Goal: Task Accomplishment & Management: Use online tool/utility

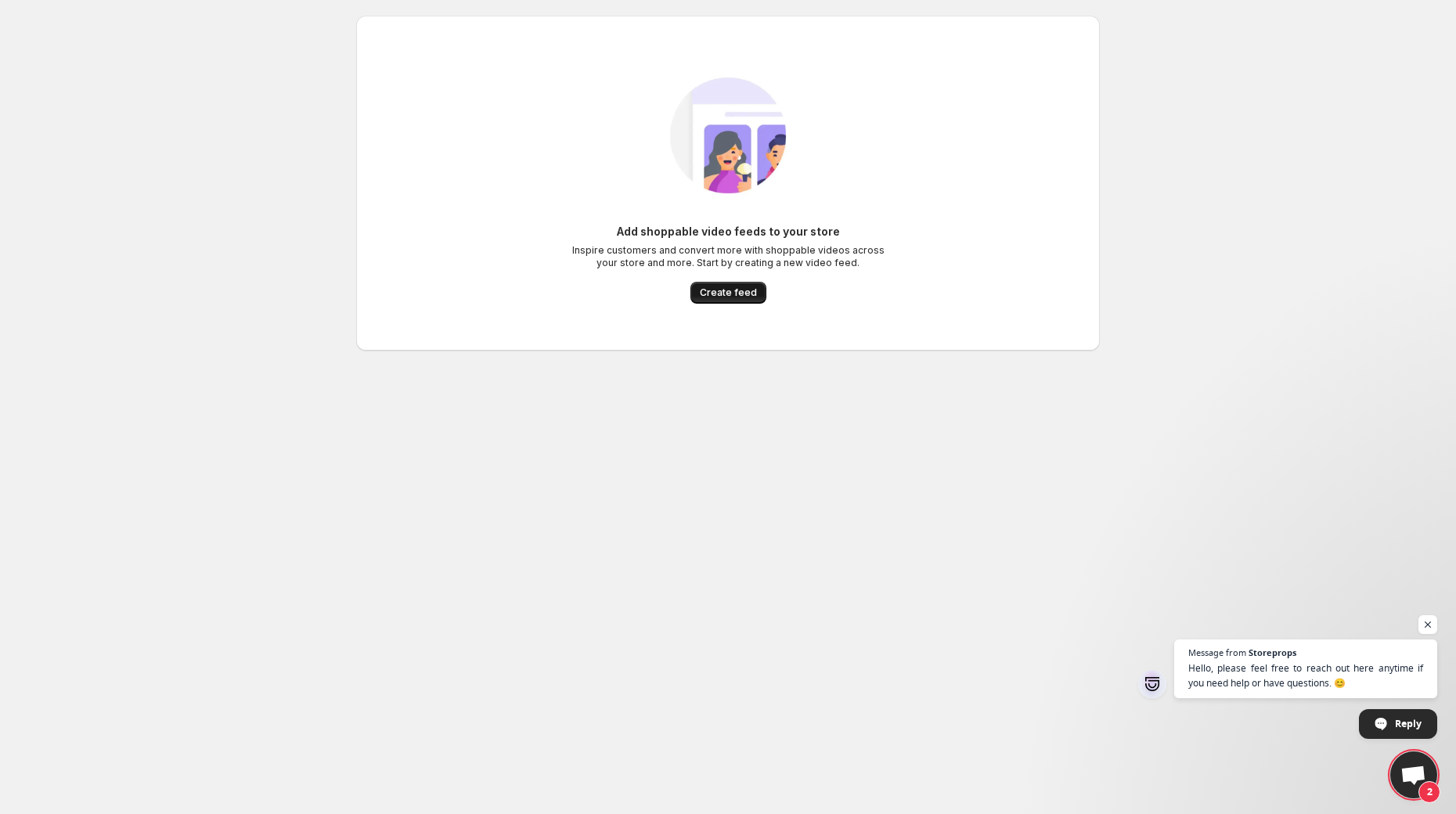
click at [732, 284] on button "Create feed" at bounding box center [728, 293] width 76 height 22
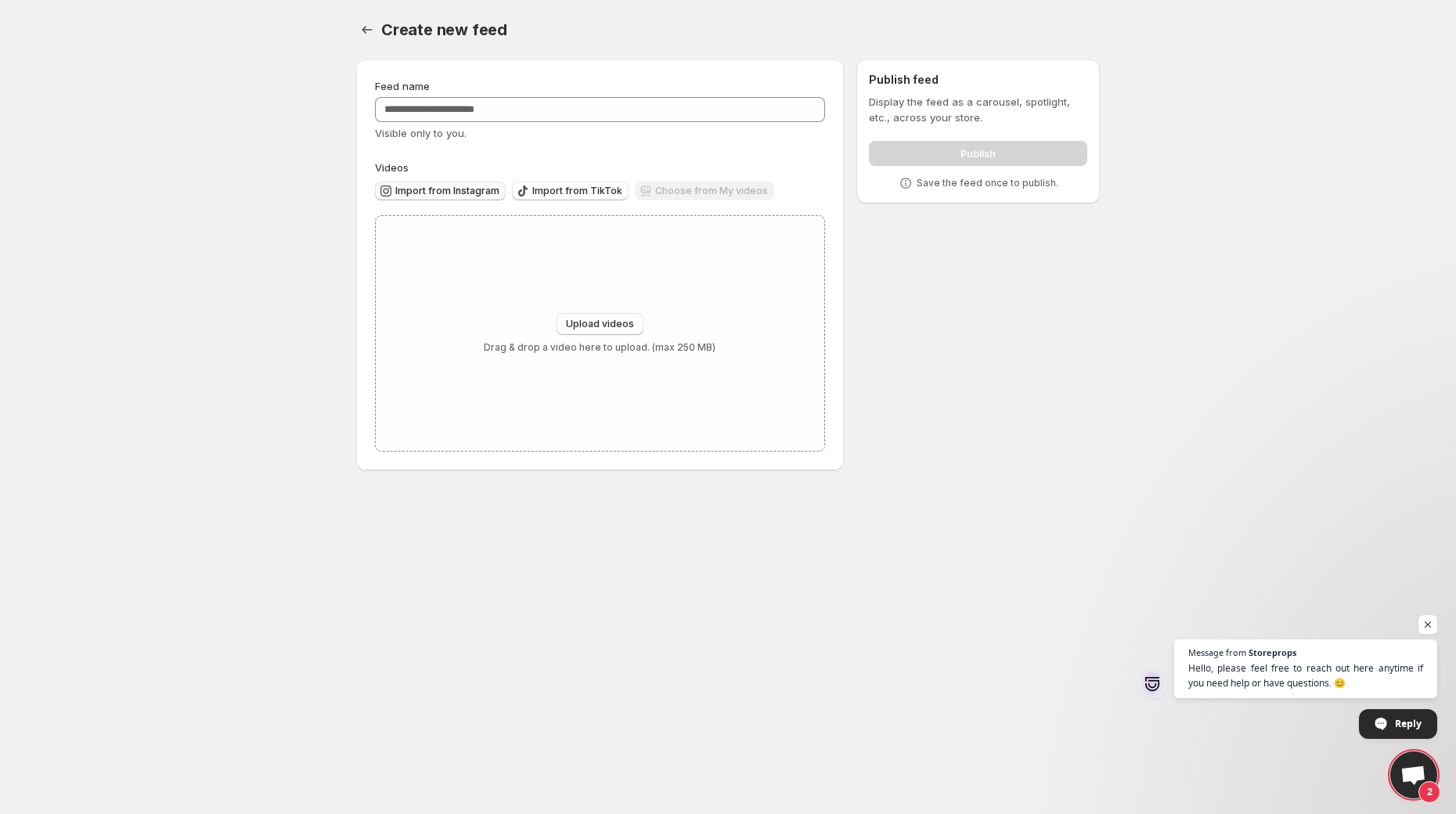
click at [442, 192] on span "Import from Instagram" at bounding box center [447, 191] width 104 height 13
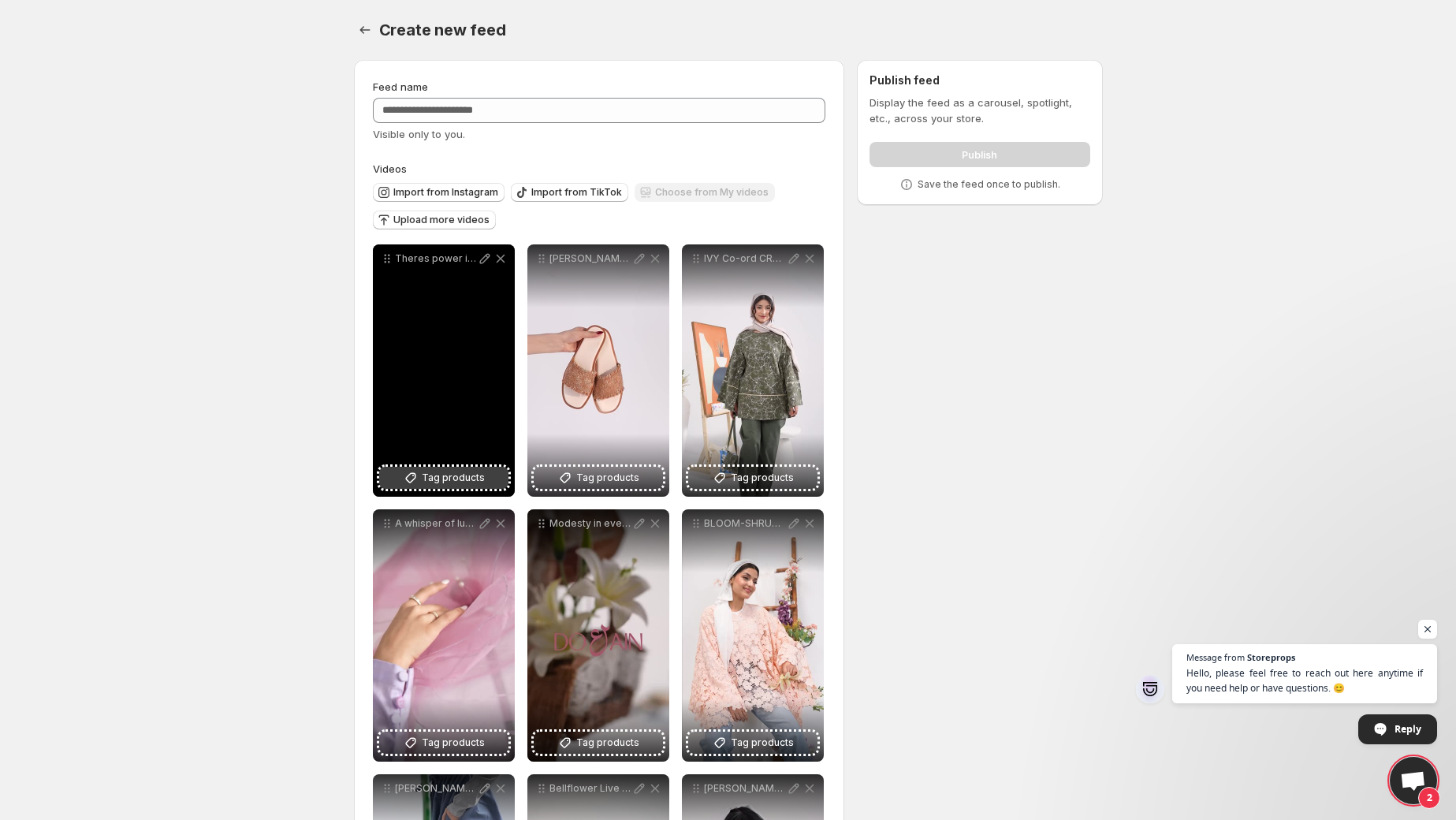
click at [455, 472] on span "Tag products" at bounding box center [453, 477] width 63 height 16
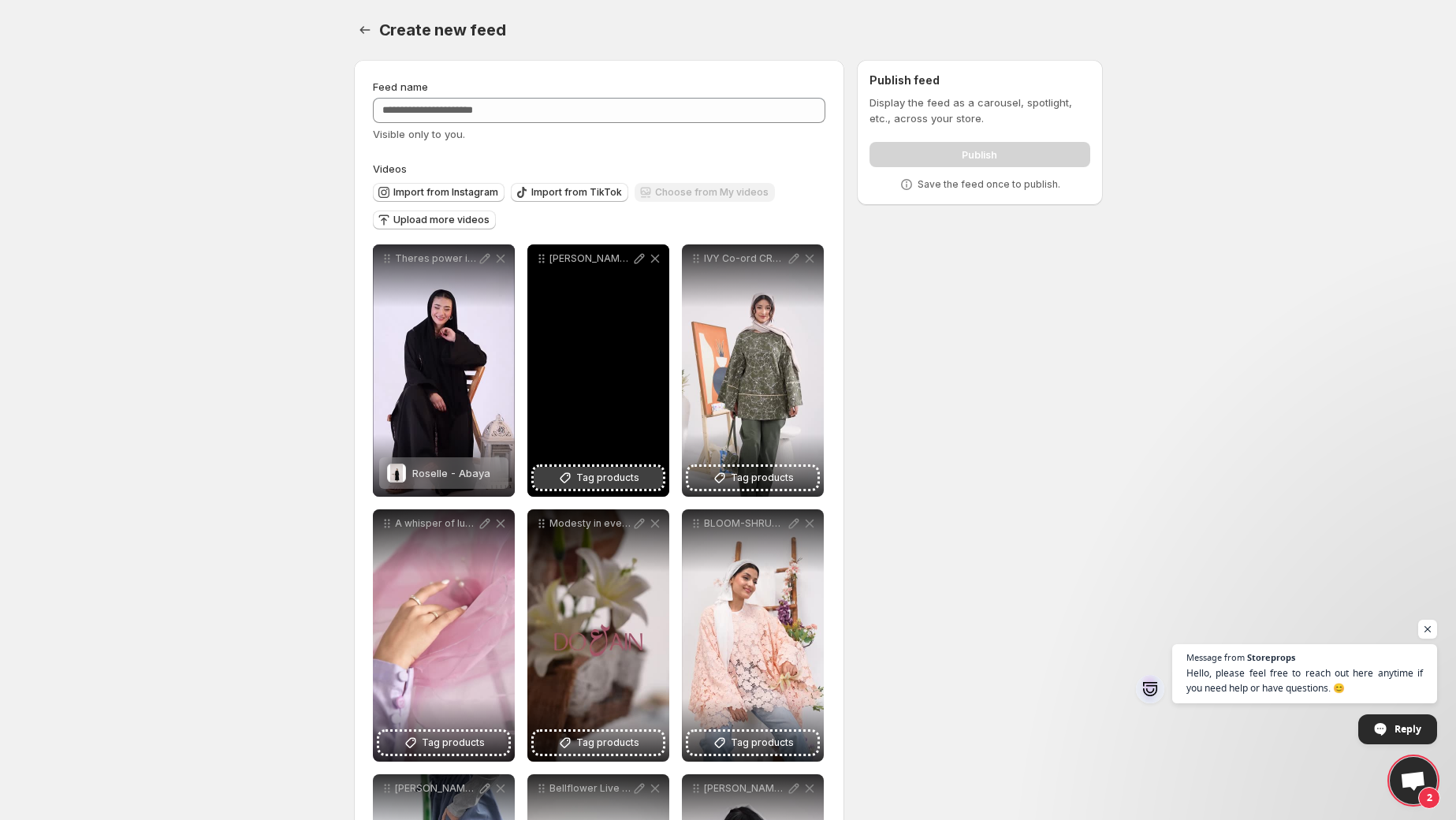
click at [579, 488] on button "Tag products" at bounding box center [598, 478] width 130 height 22
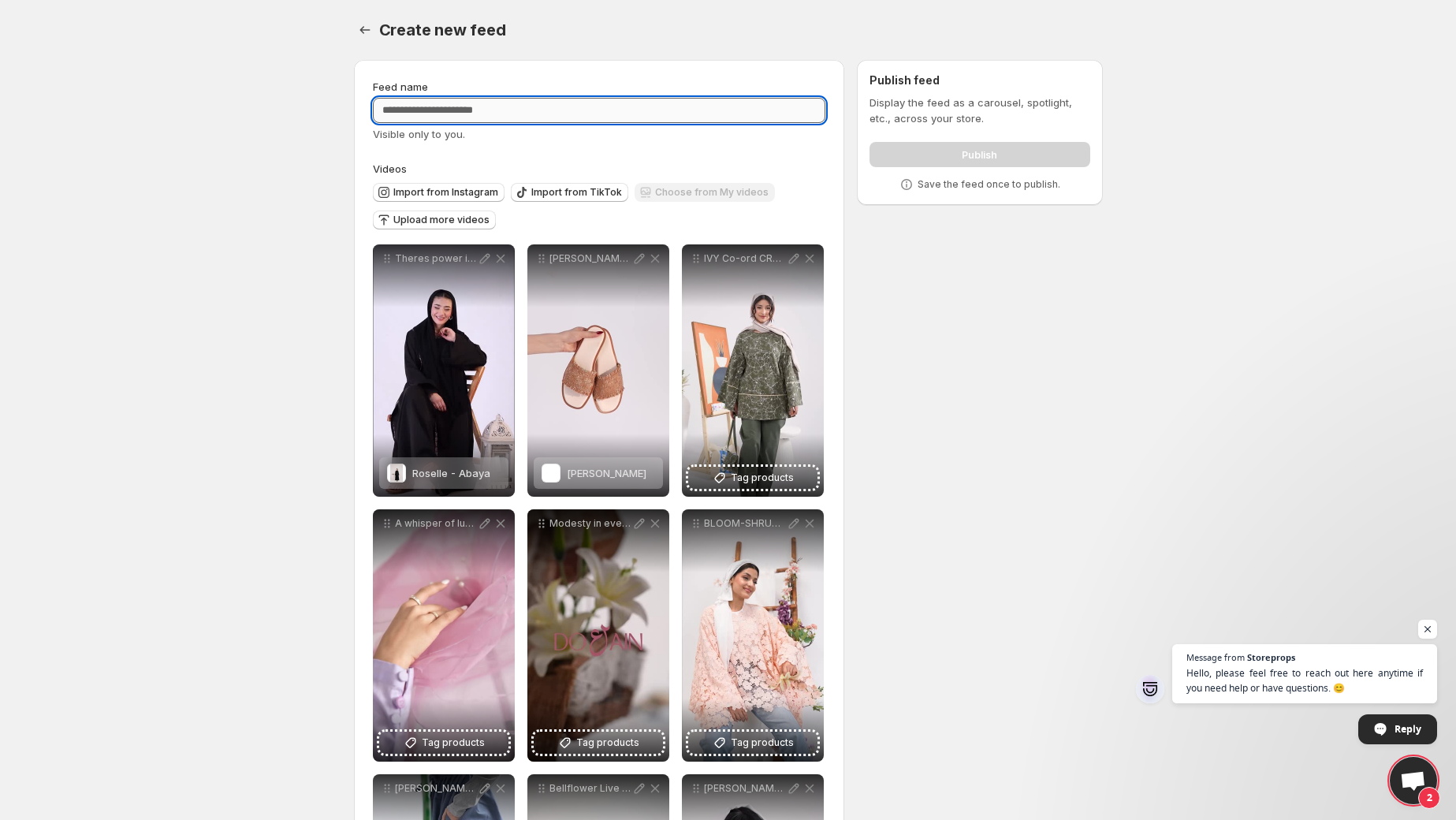
click at [537, 109] on input "Feed name" at bounding box center [599, 110] width 454 height 25
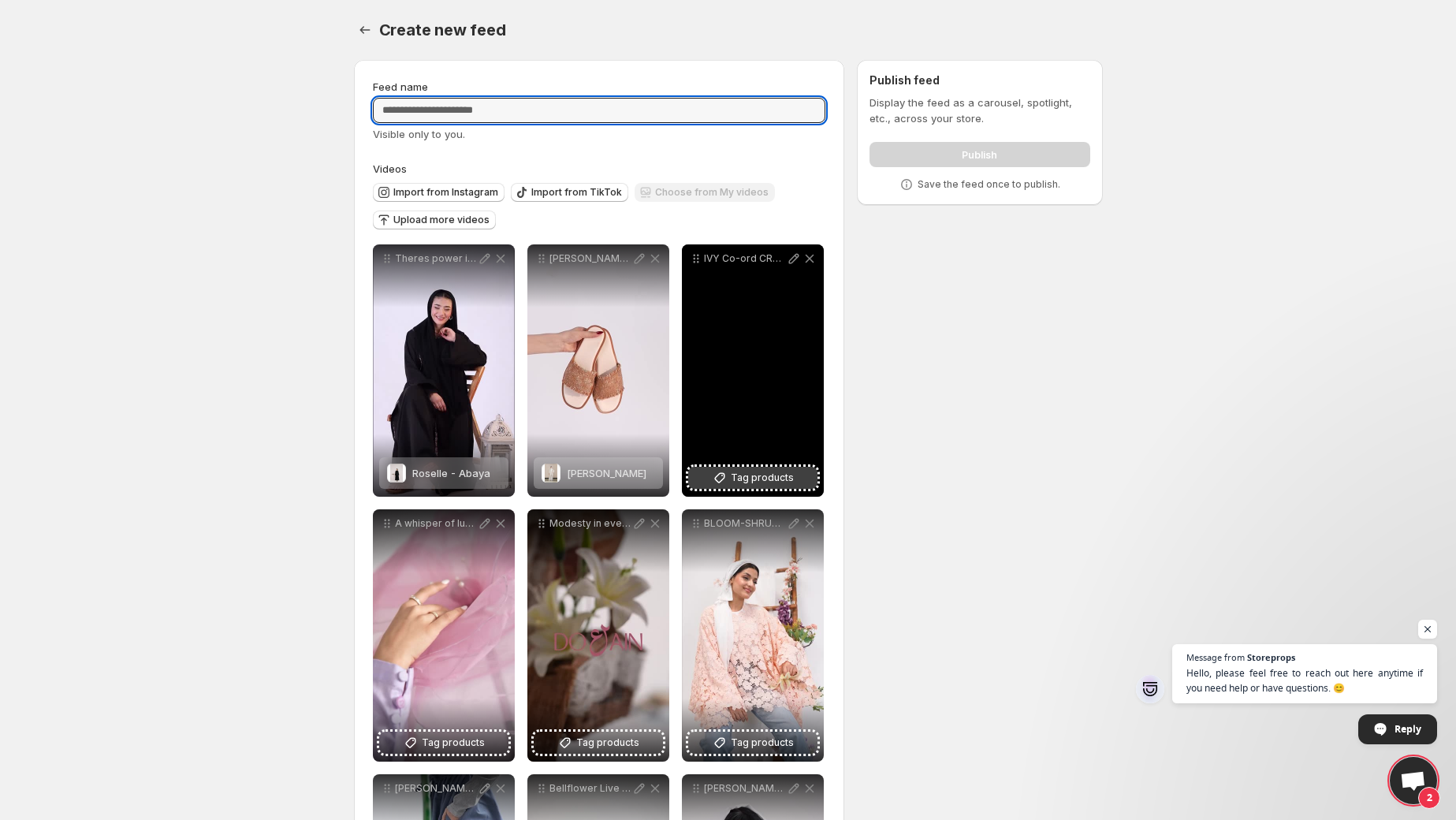
click at [769, 473] on span "Tag products" at bounding box center [762, 477] width 63 height 16
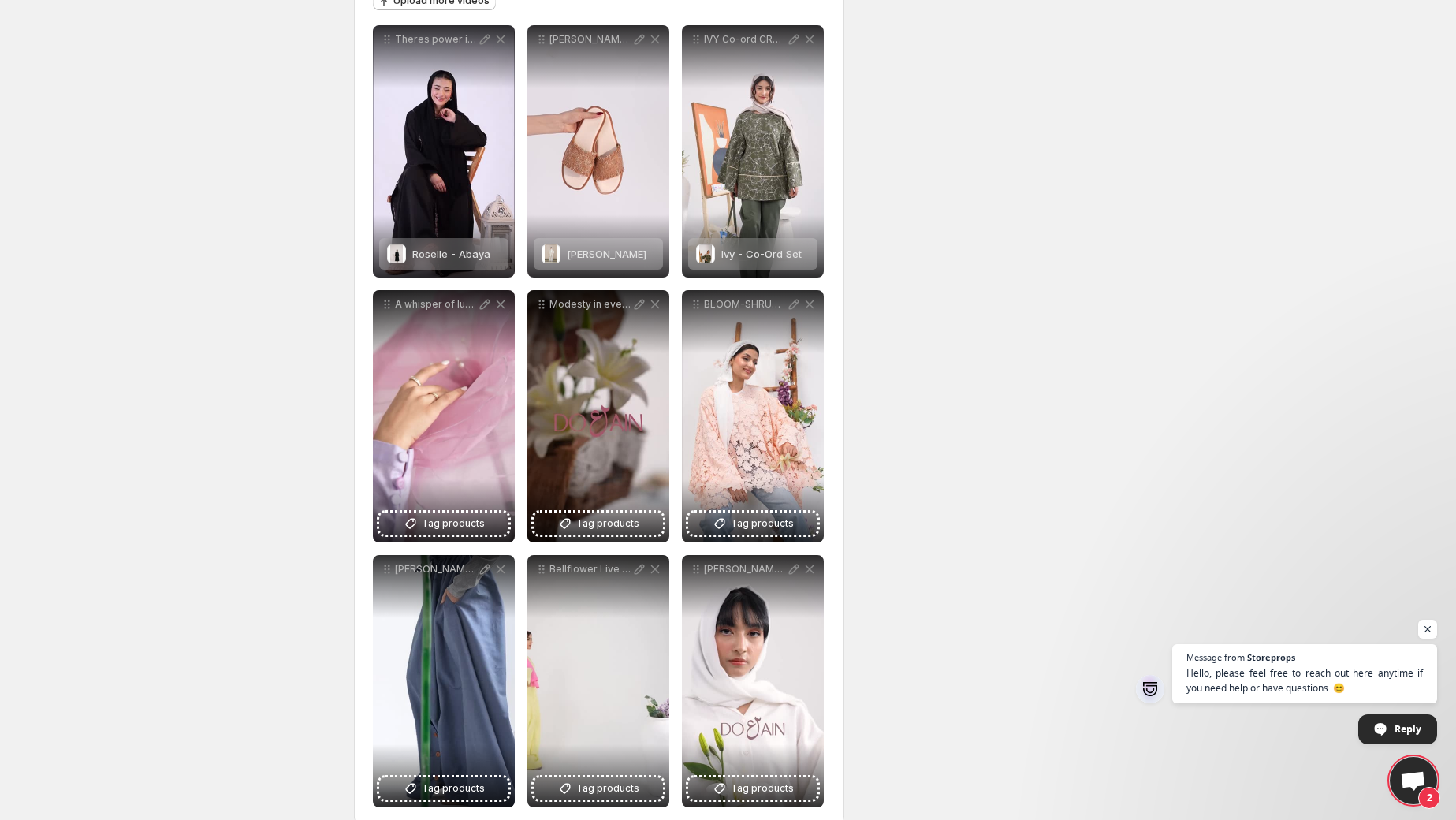
scroll to position [246, 0]
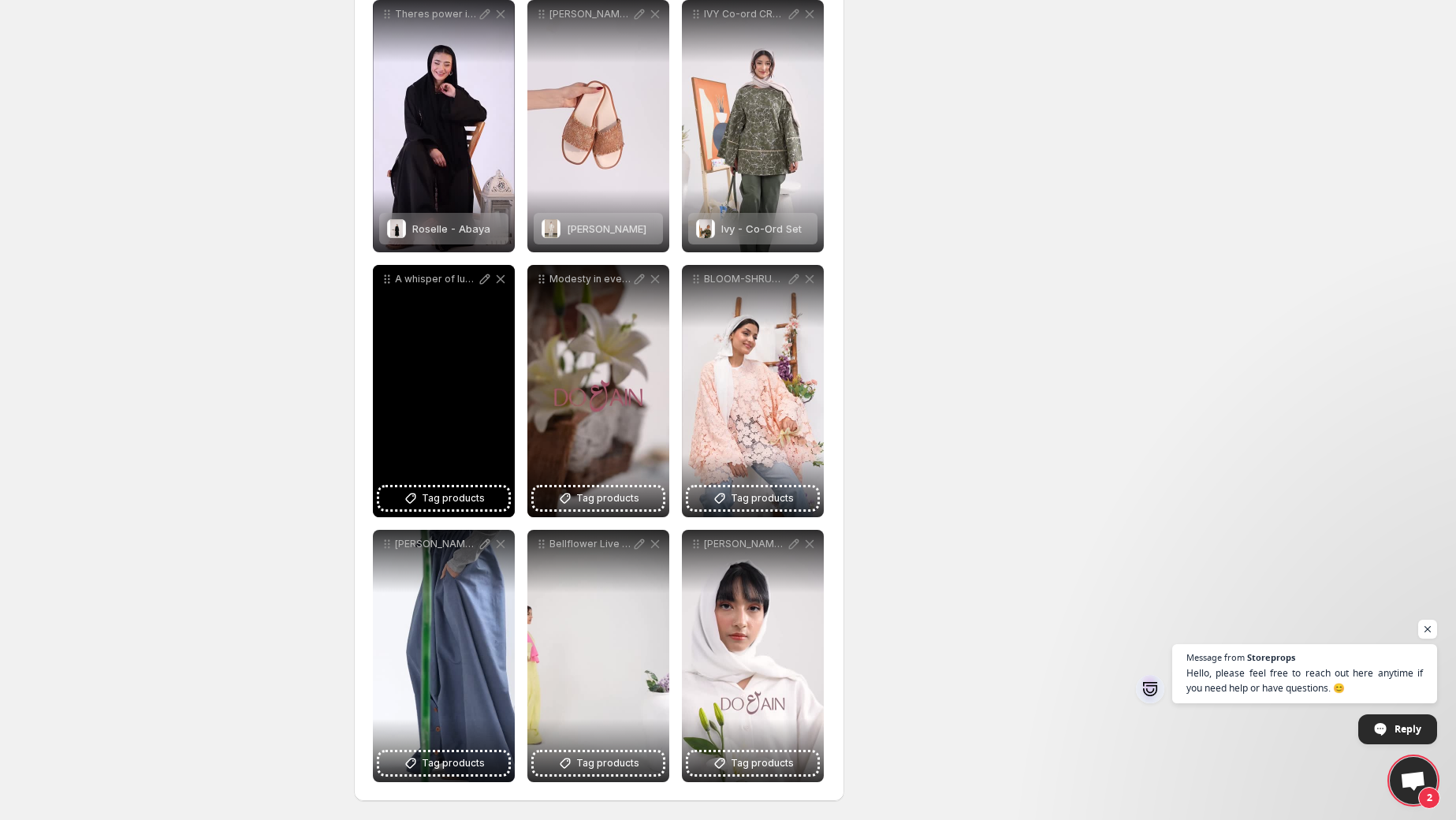
click at [428, 482] on div "A whisper of luxury in every drape Modest Fashion Modestwear Eid Collection Mod…" at bounding box center [444, 391] width 142 height 253
click at [431, 488] on button "Tag products" at bounding box center [444, 498] width 130 height 22
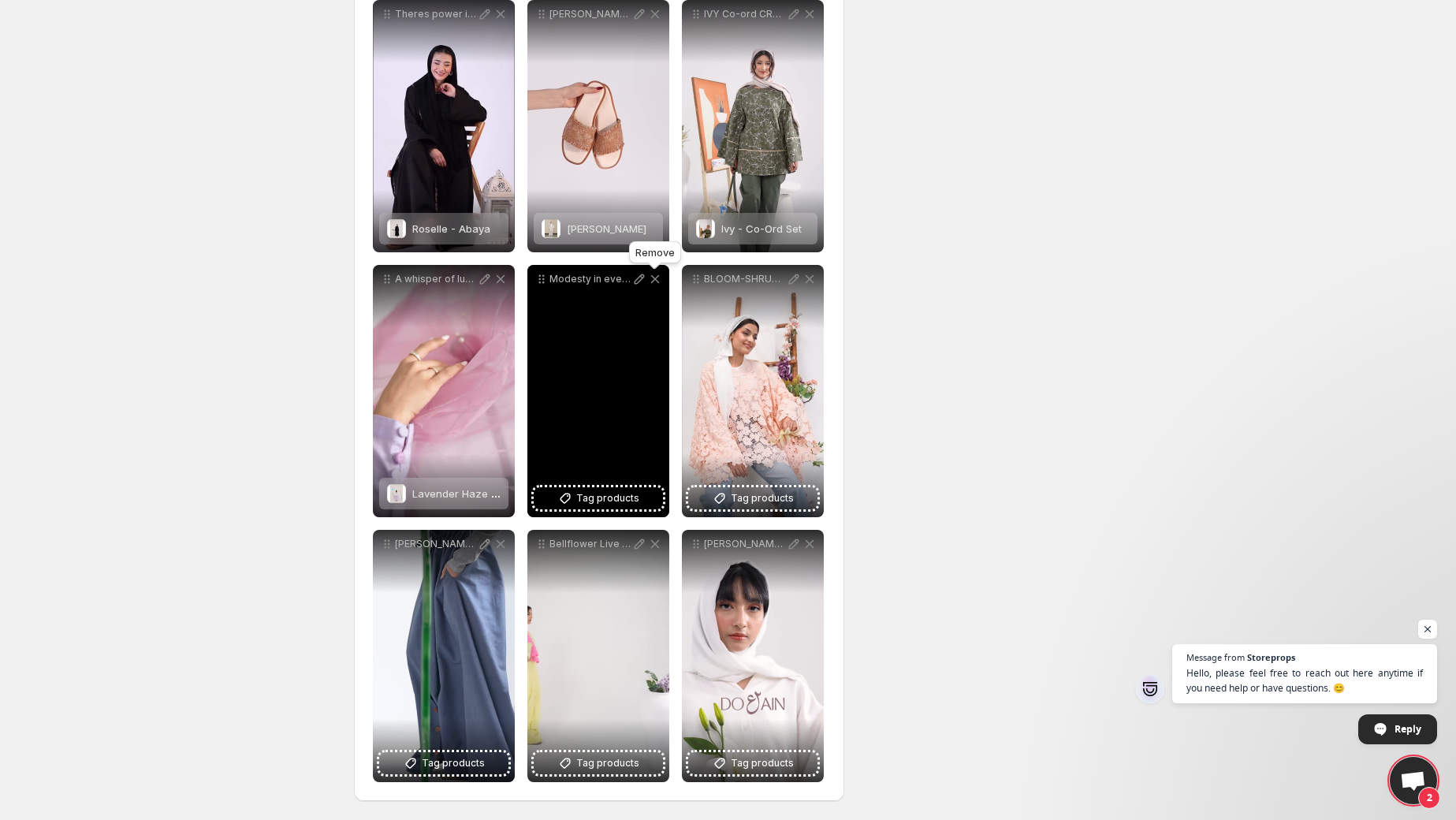
click at [658, 277] on icon at bounding box center [655, 279] width 16 height 16
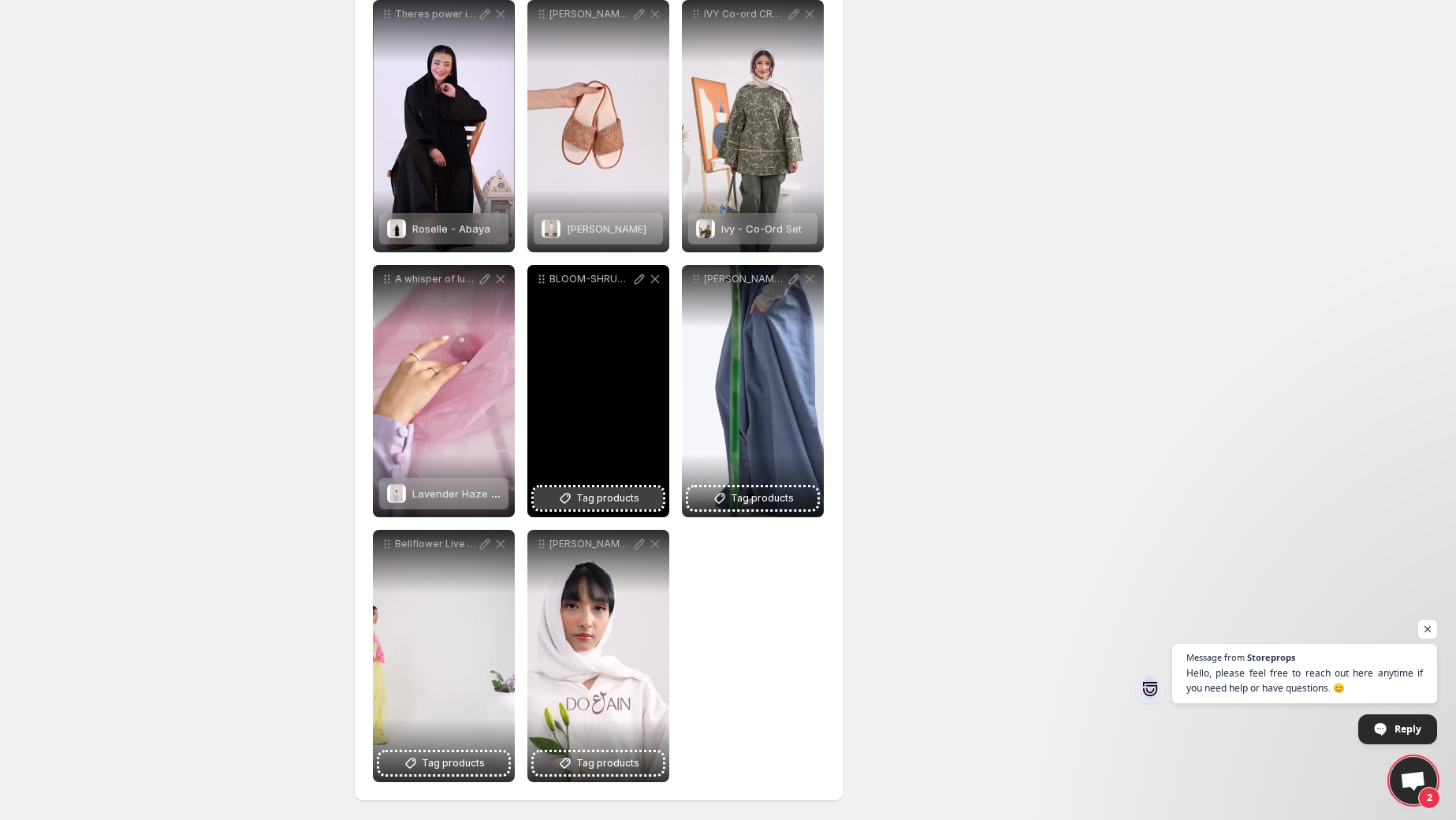
click at [617, 500] on span "Tag products" at bounding box center [608, 498] width 63 height 16
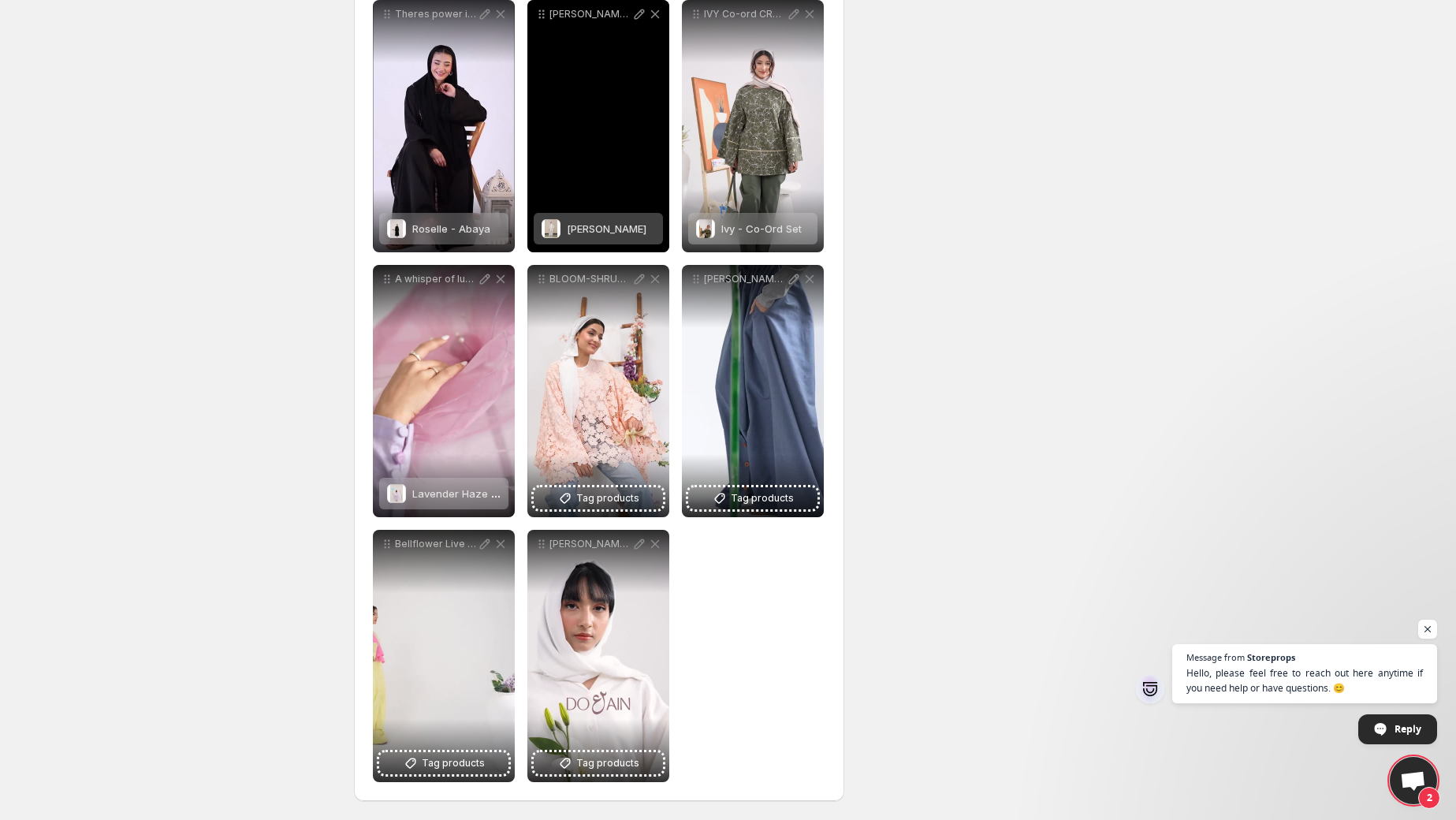
click at [592, 483] on div "BLOOM-SHRUG CREDITS Visuals zunaisheikh Mua aleekhanmakeup [MEDICAL_DATA] hamna…" at bounding box center [598, 391] width 142 height 253
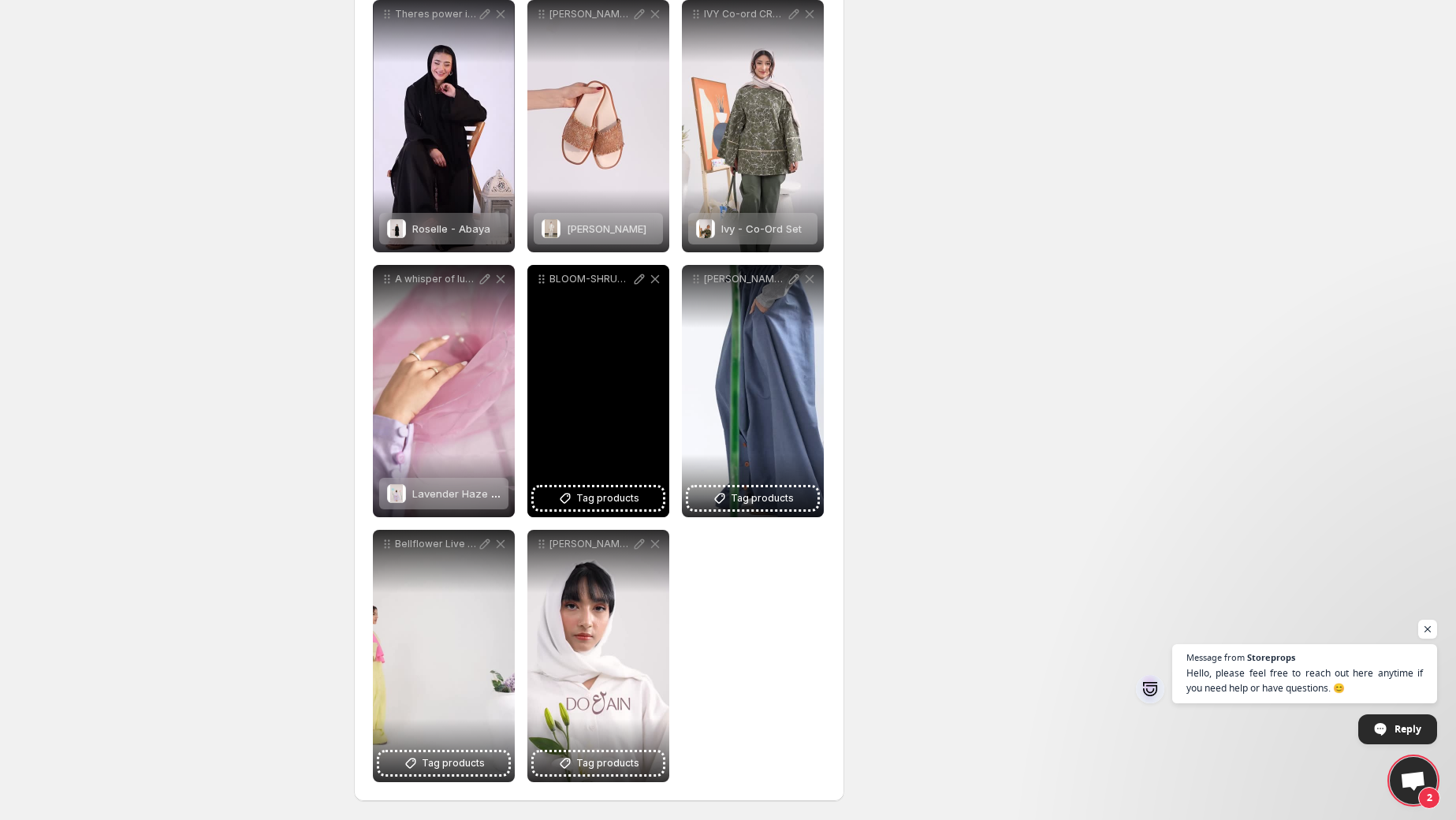
click at [593, 491] on span "Tag products" at bounding box center [608, 498] width 63 height 16
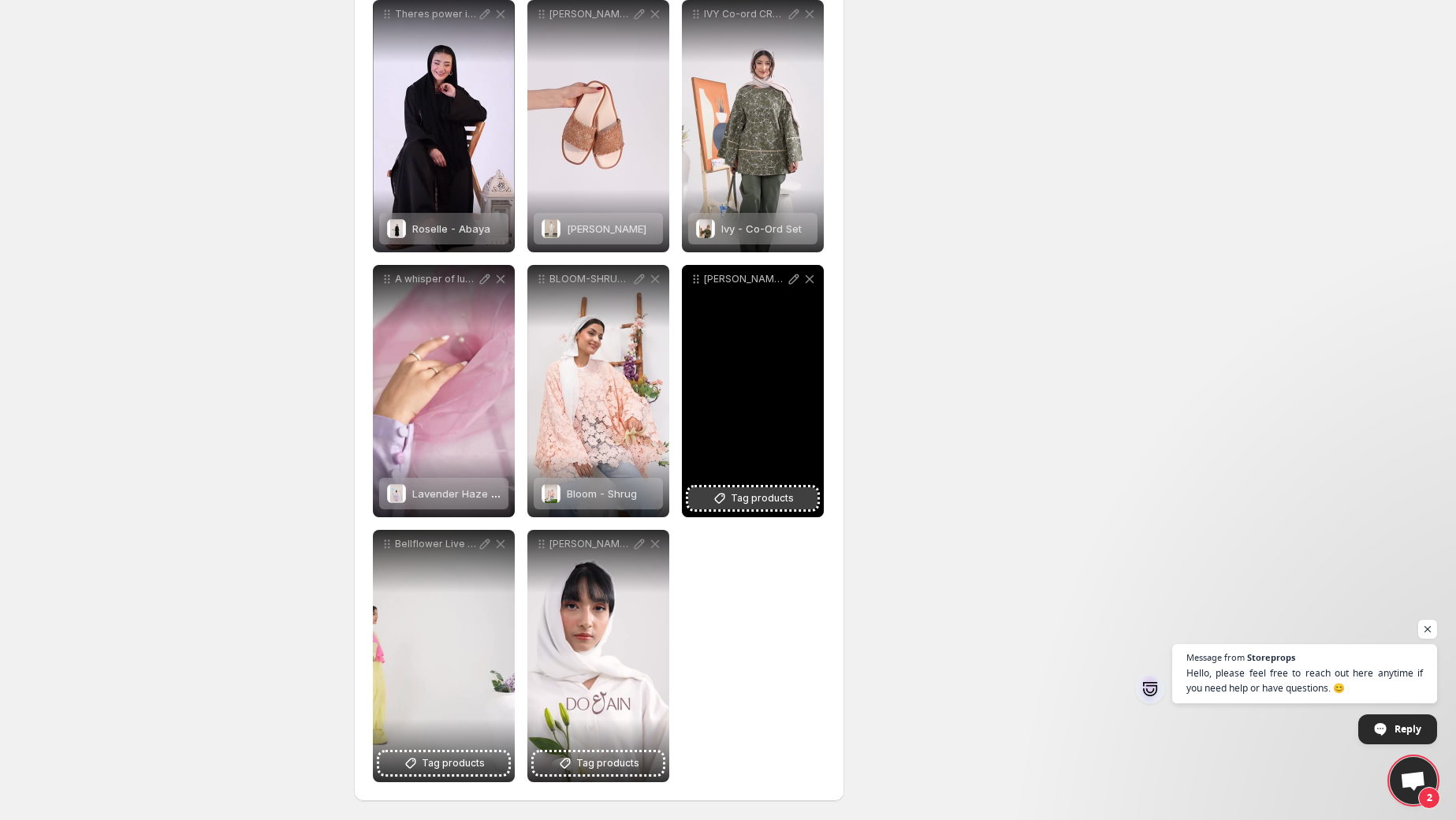
click at [753, 498] on span "Tag products" at bounding box center [762, 498] width 63 height 16
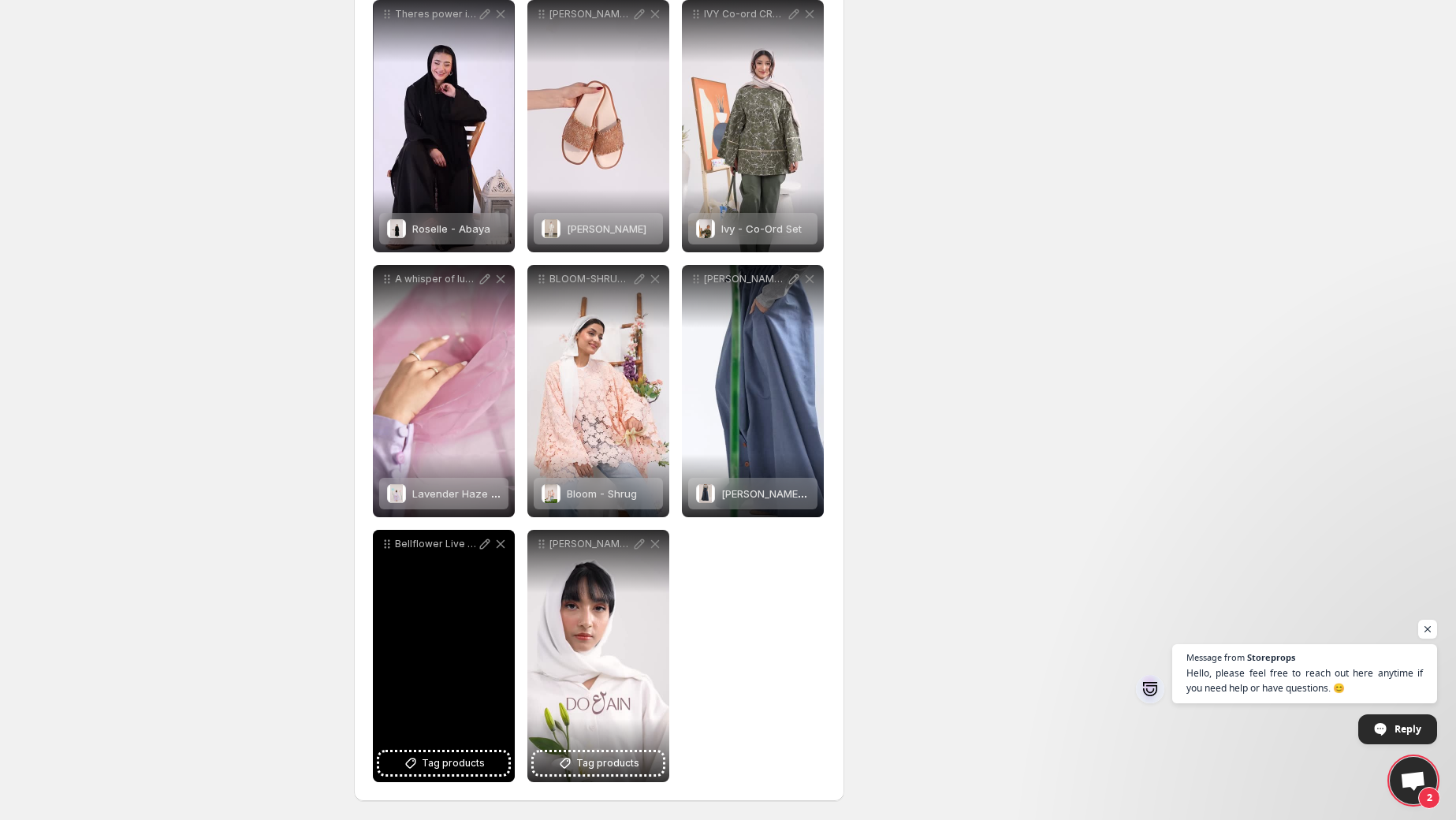
click at [457, 674] on div "Bellflower Live Now FILM anzakstudio FIRST aleekhanmakeup [MEDICAL_DATA] offici…" at bounding box center [444, 656] width 142 height 253
click at [498, 543] on icon at bounding box center [500, 544] width 16 height 16
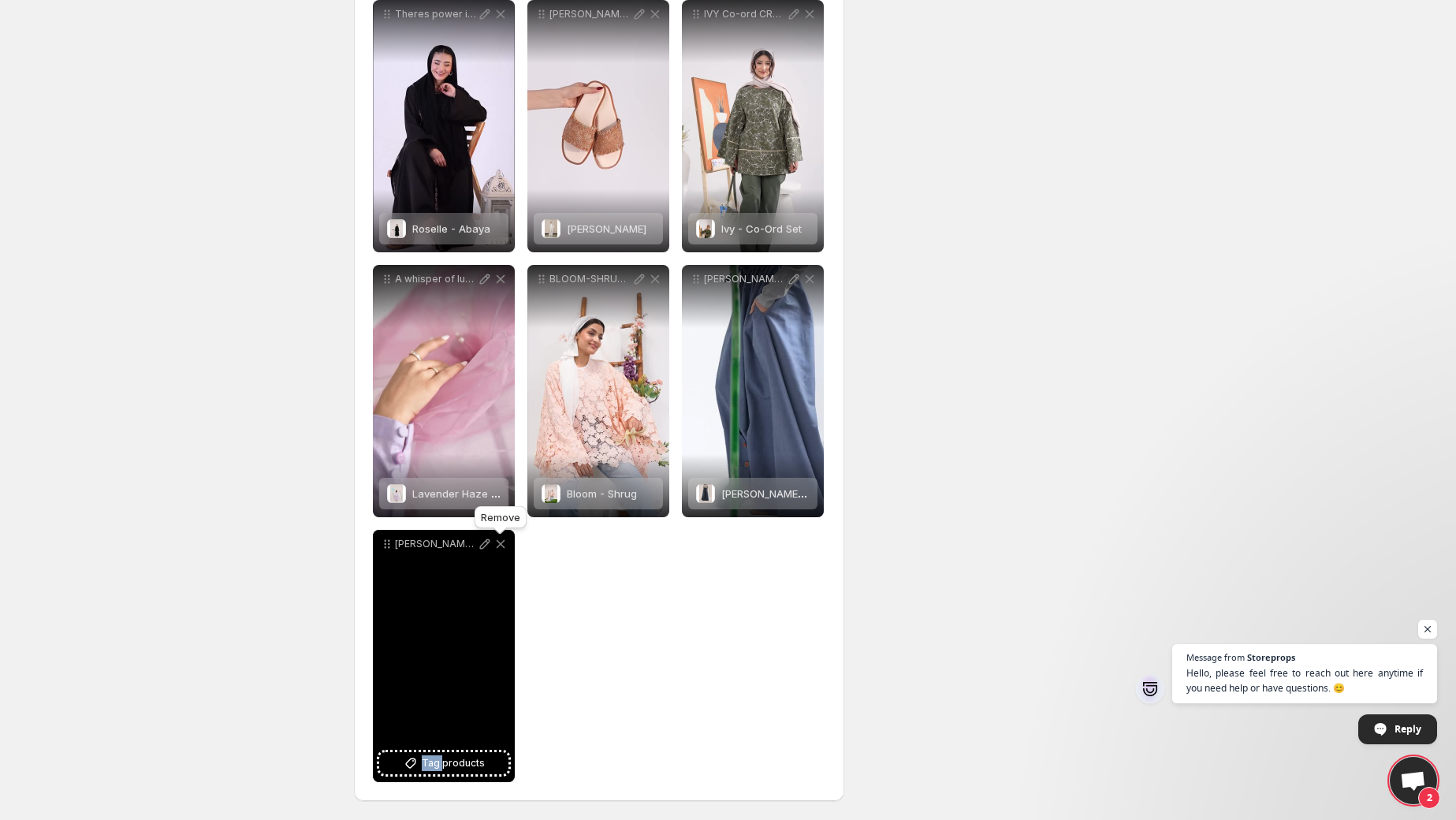
click at [498, 543] on icon at bounding box center [500, 544] width 16 height 16
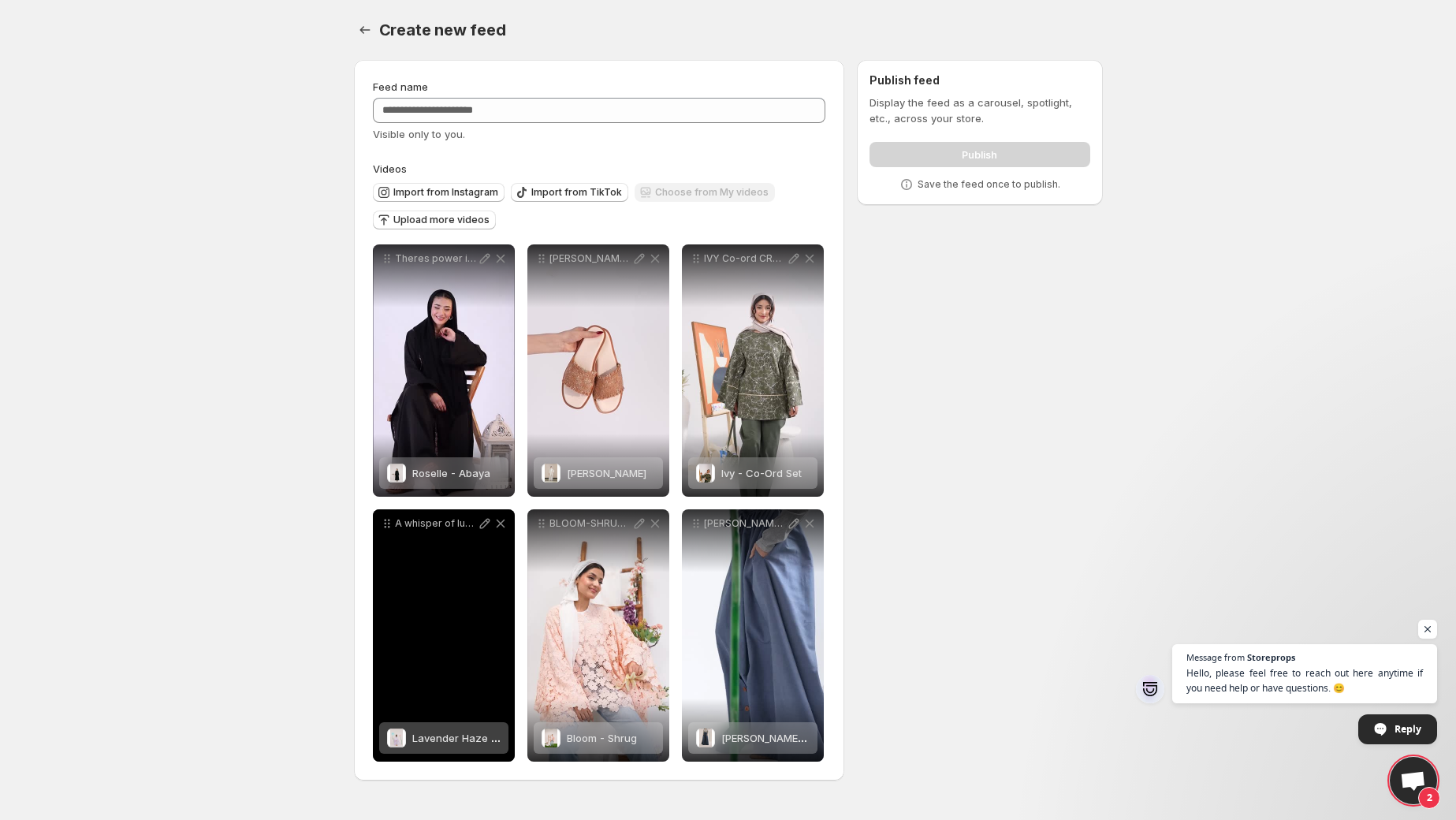
scroll to position [0, 0]
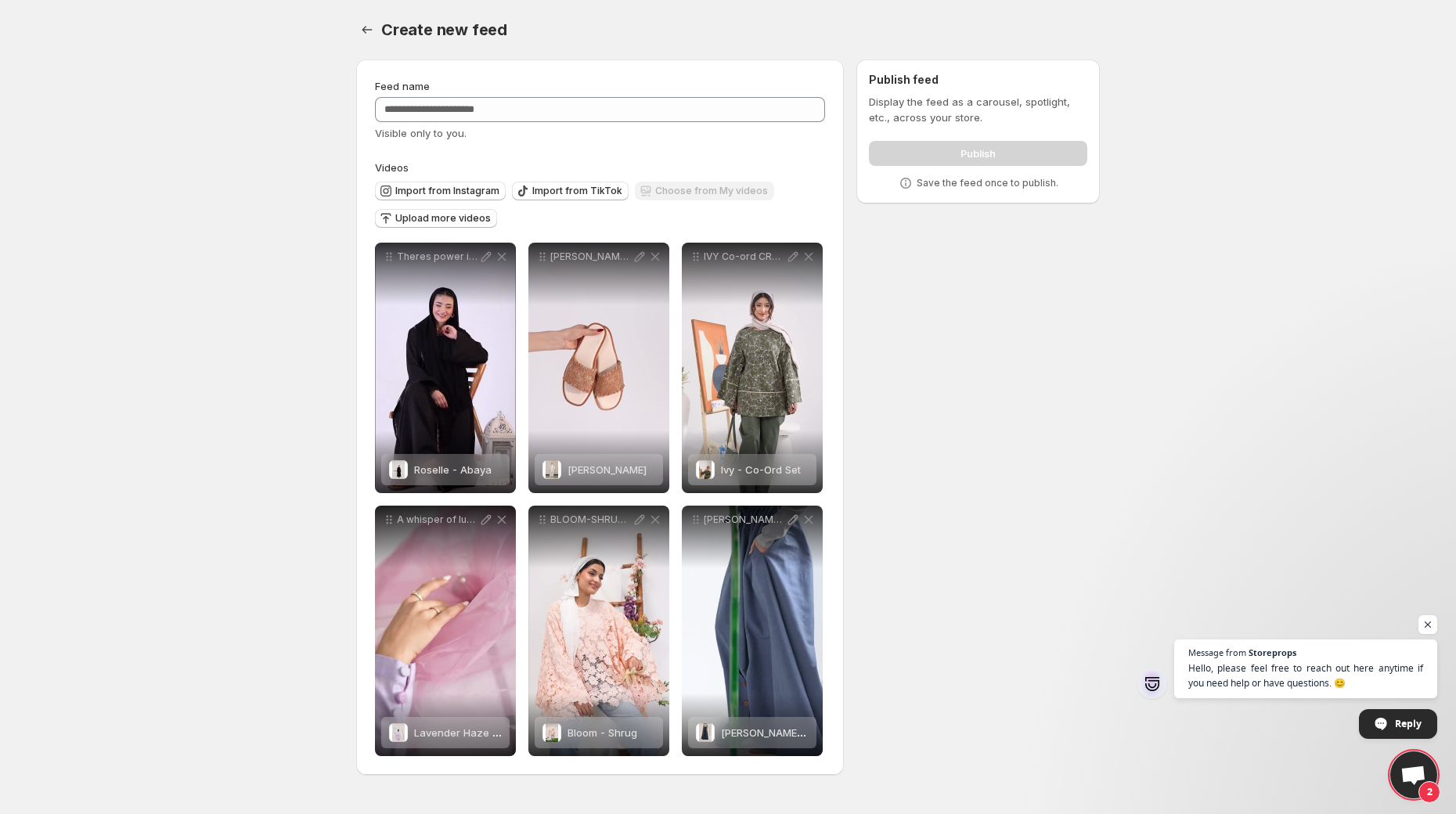
click at [1129, 614] on body "**********" at bounding box center [728, 407] width 1456 height 814
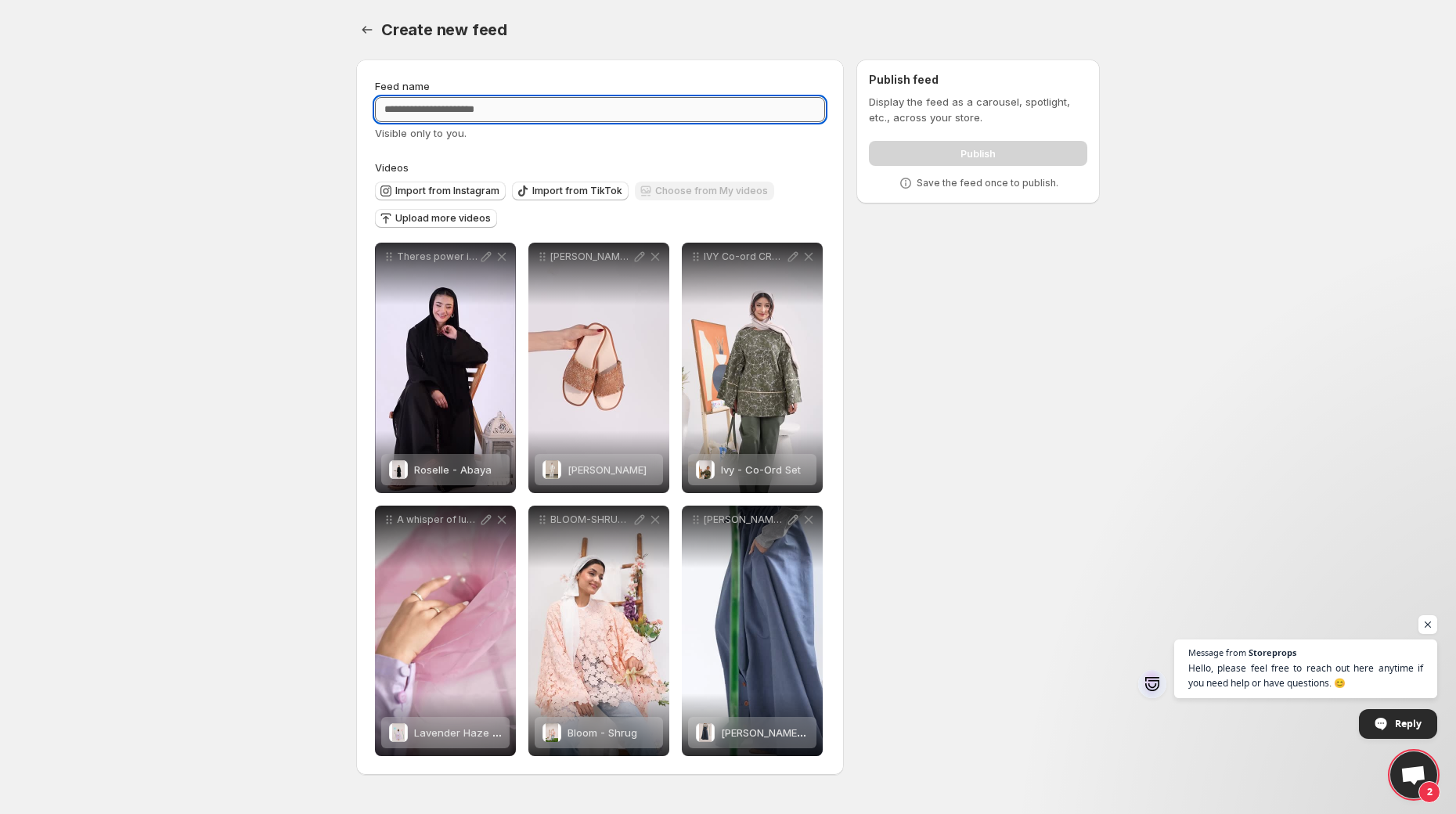
click at [486, 114] on input "Feed name" at bounding box center [600, 109] width 451 height 25
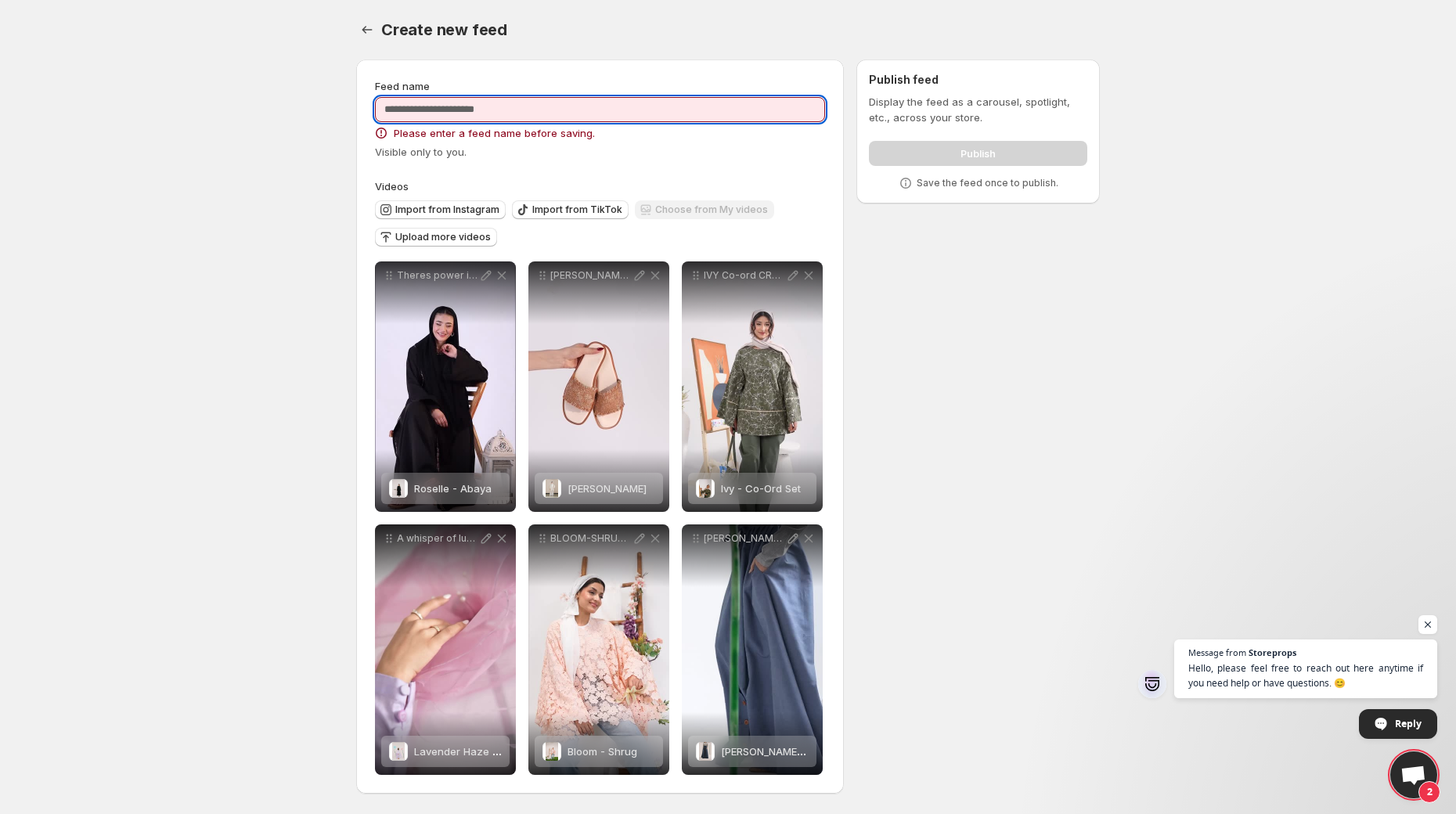
click at [424, 109] on input "Feed name" at bounding box center [600, 109] width 451 height 25
type input "*********"
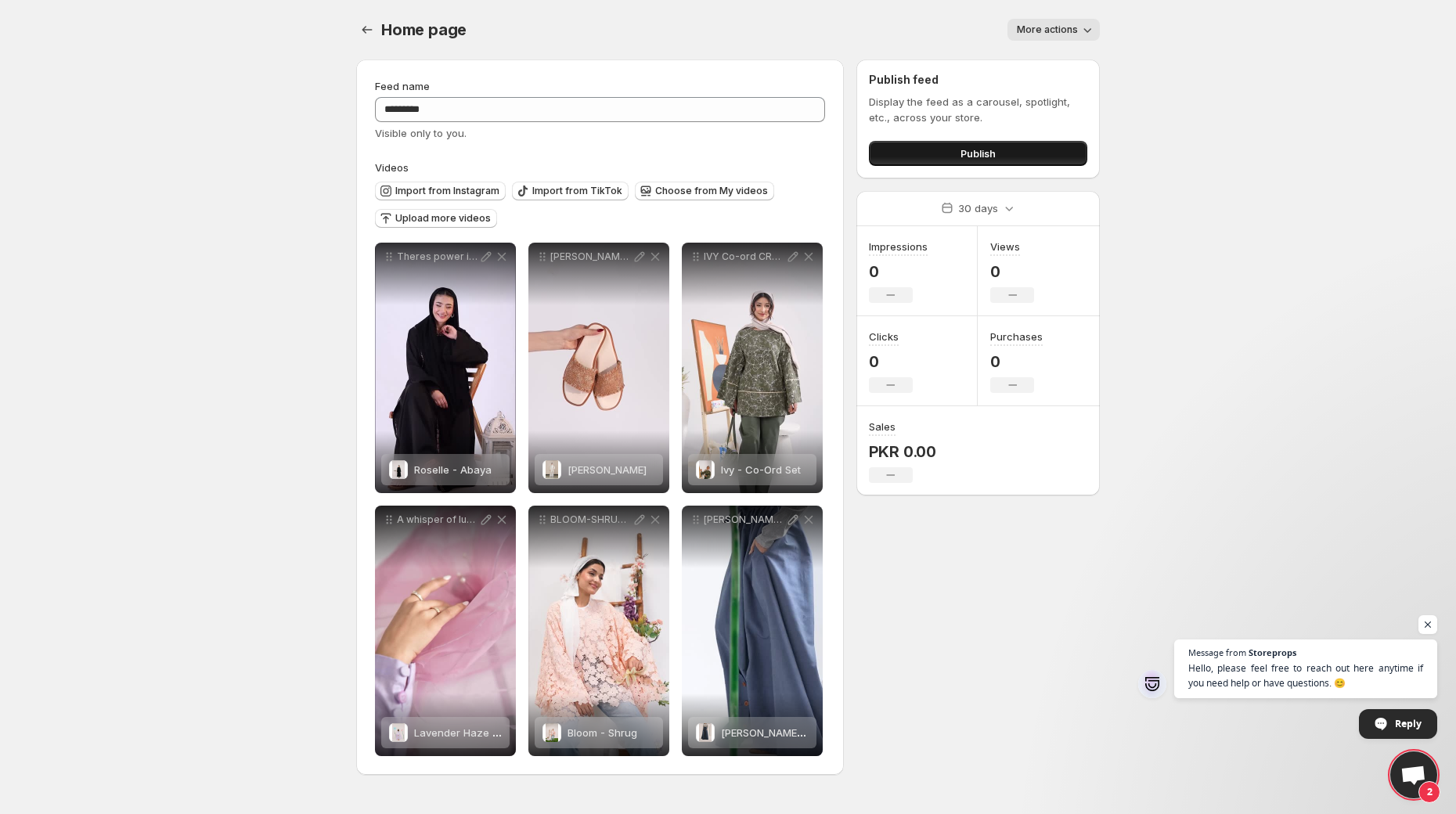
click at [939, 165] on button "Publish" at bounding box center [978, 154] width 218 height 25
click at [981, 155] on span "Publish" at bounding box center [978, 153] width 35 height 16
click at [372, 28] on icon "Settings" at bounding box center [367, 29] width 16 height 16
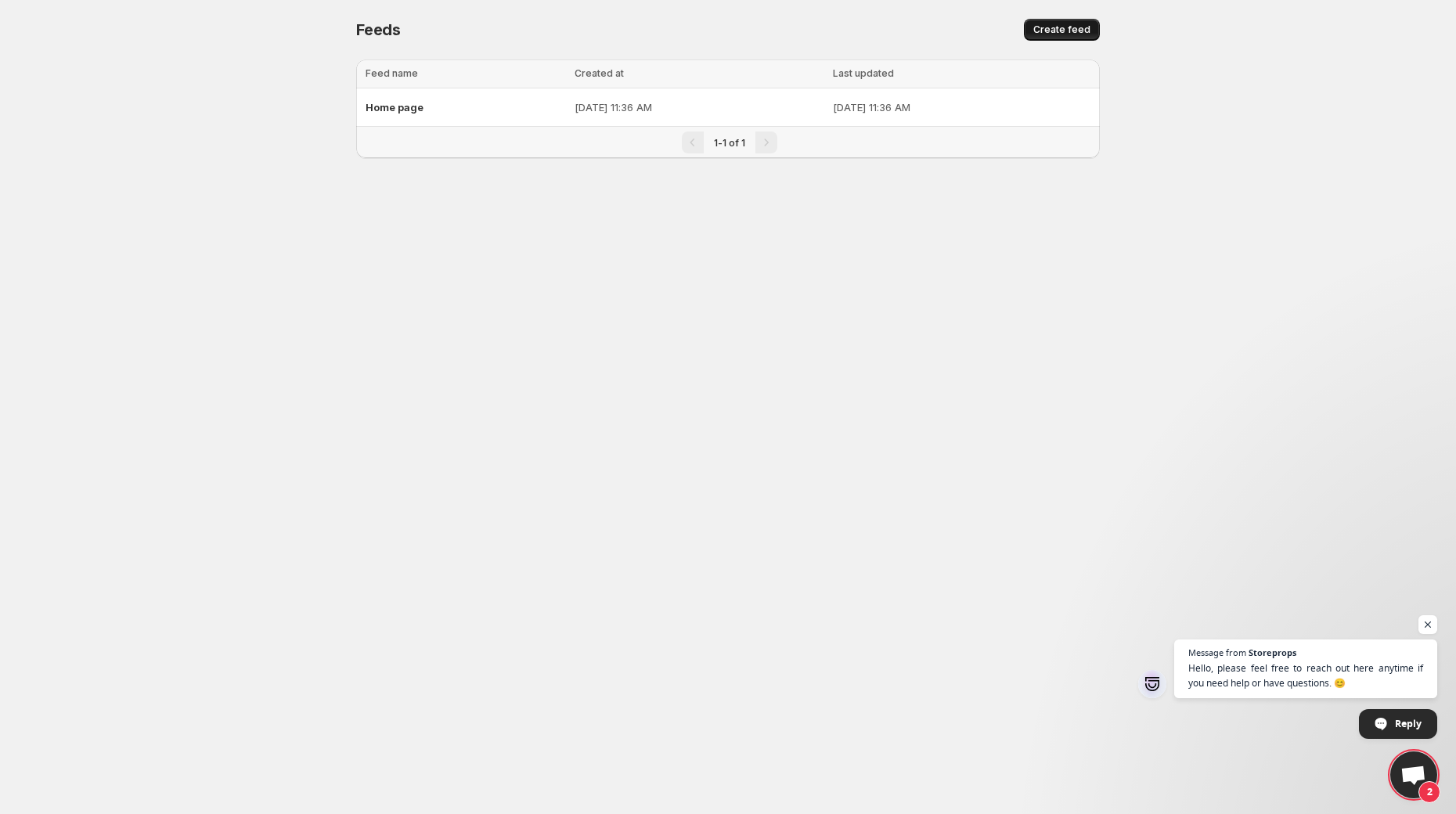
click at [1065, 36] on button "Create feed" at bounding box center [1061, 29] width 76 height 22
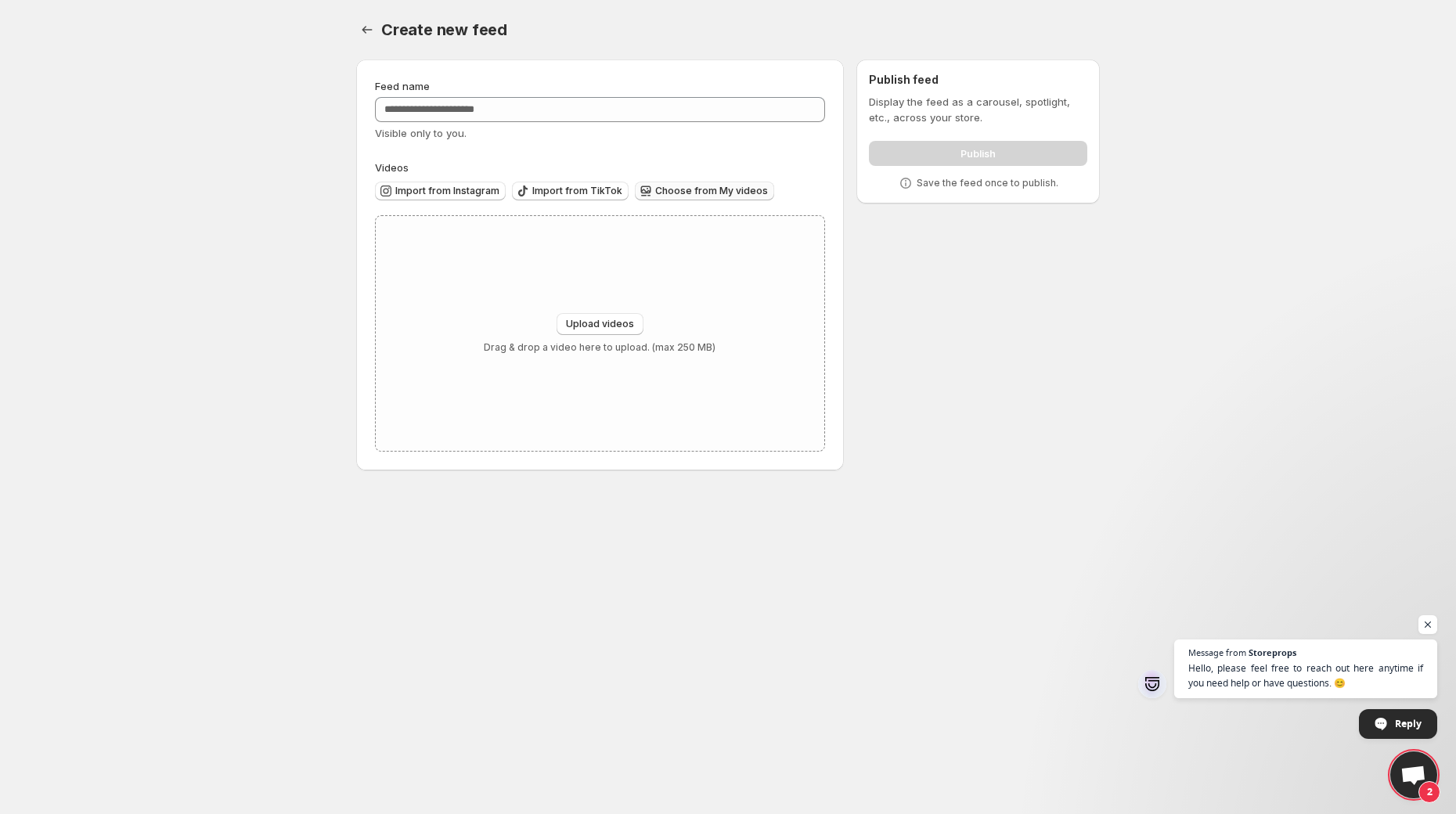
click at [679, 198] on button "Choose from My videos" at bounding box center [705, 191] width 140 height 18
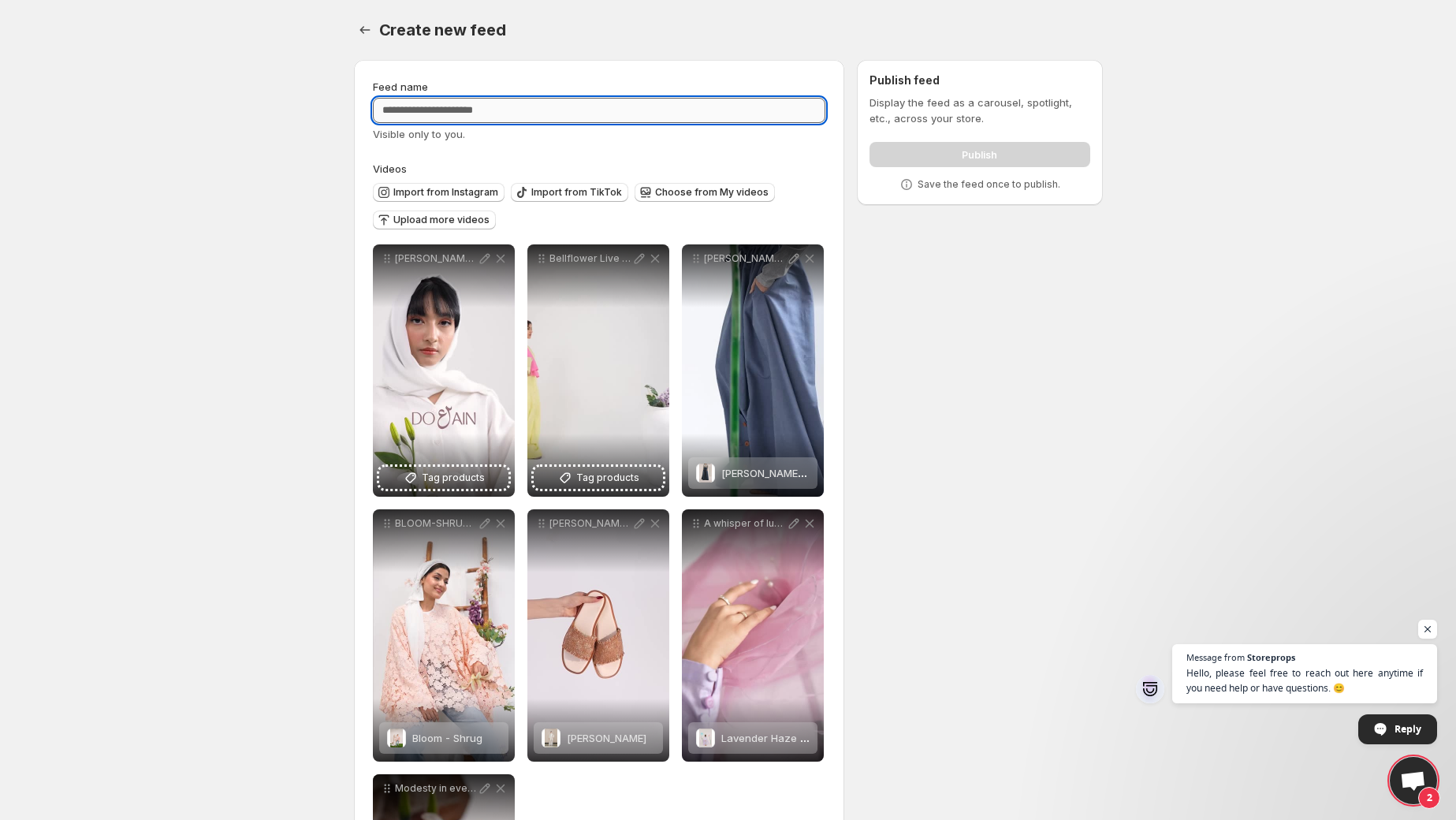
click at [435, 105] on input "Feed name" at bounding box center [599, 110] width 454 height 25
type input "**********"
click at [905, 290] on div "**********" at bounding box center [722, 556] width 762 height 1017
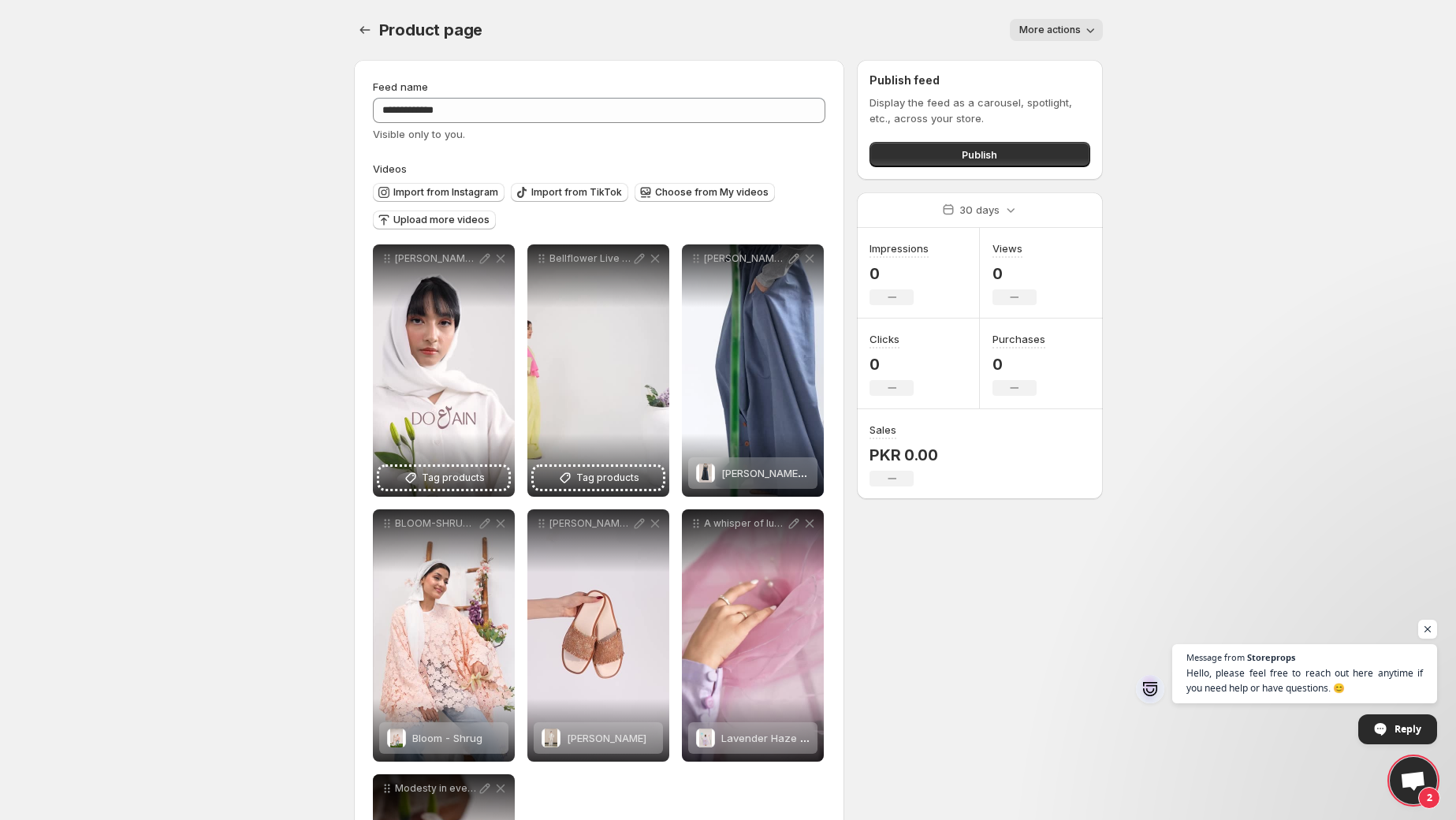
click at [1028, 42] on div "Product page . This page is ready Product page More actions More actions More a…" at bounding box center [729, 29] width 749 height 60
click at [1038, 30] on span "More actions" at bounding box center [1049, 29] width 61 height 13
click at [960, 145] on button "Publish" at bounding box center [979, 155] width 220 height 25
click at [359, 26] on icon "Settings" at bounding box center [364, 29] width 16 height 16
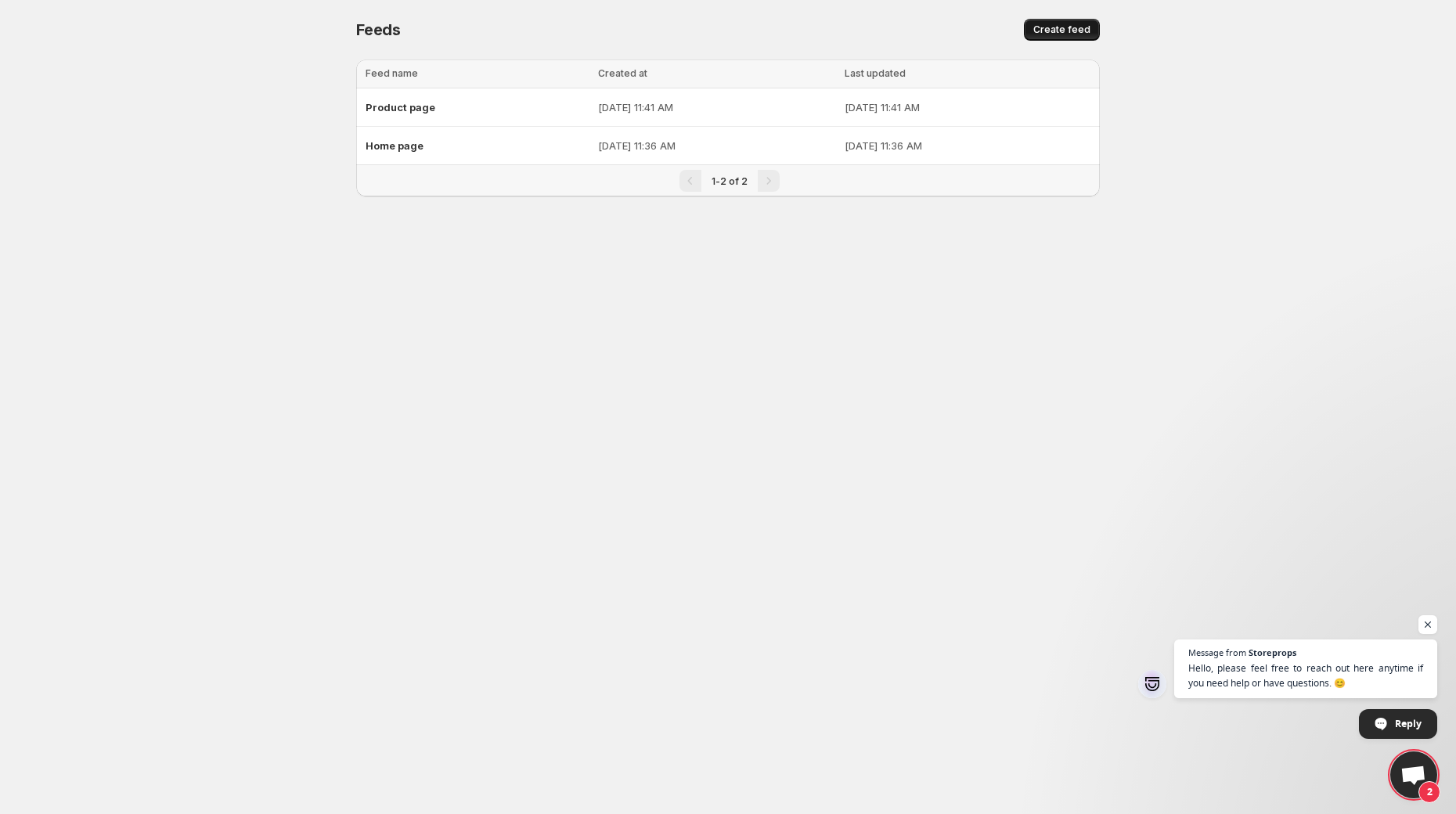
click at [1067, 31] on span "Create feed" at bounding box center [1061, 29] width 57 height 13
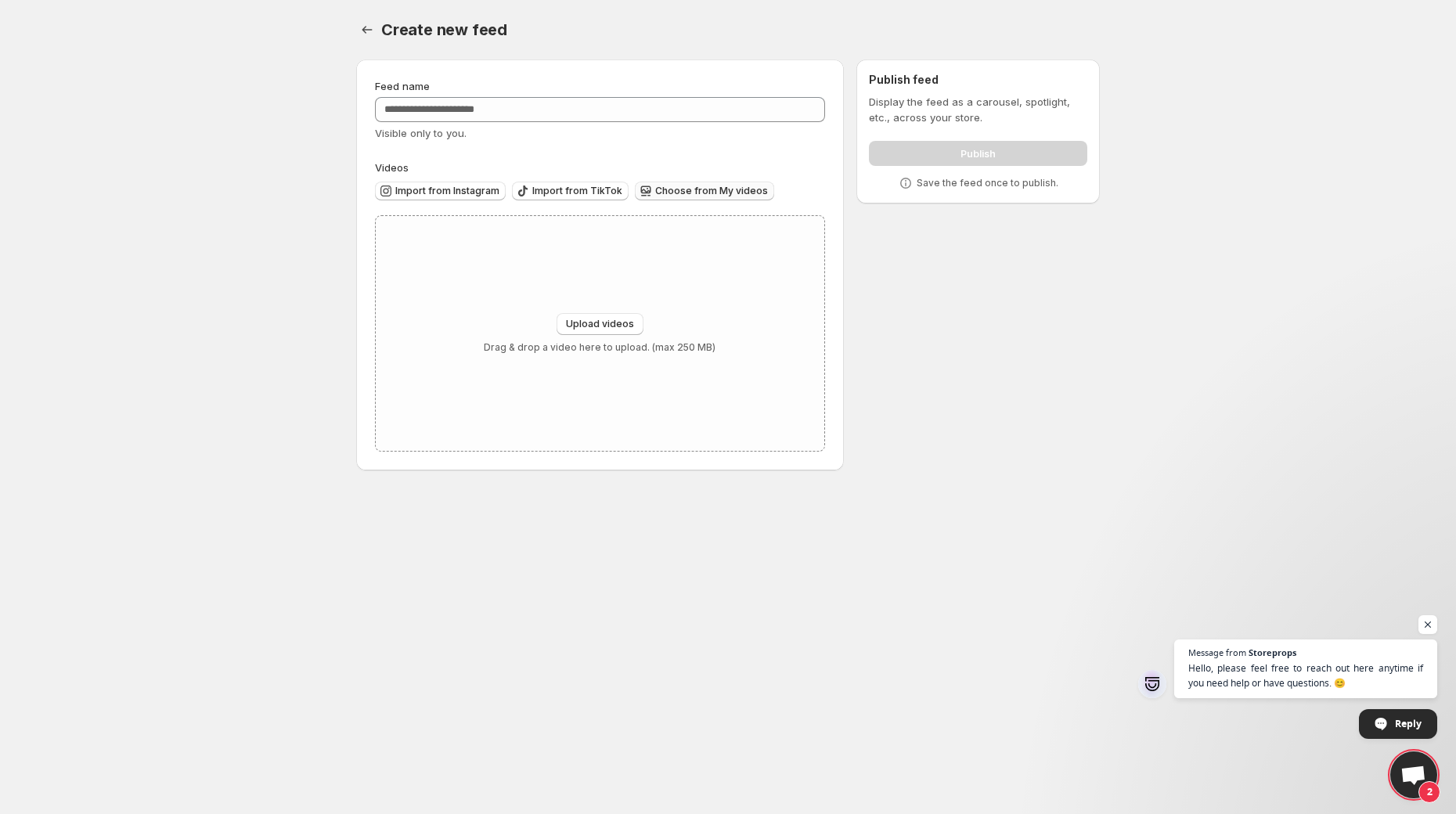
click at [675, 194] on span "Choose from My videos" at bounding box center [711, 191] width 113 height 13
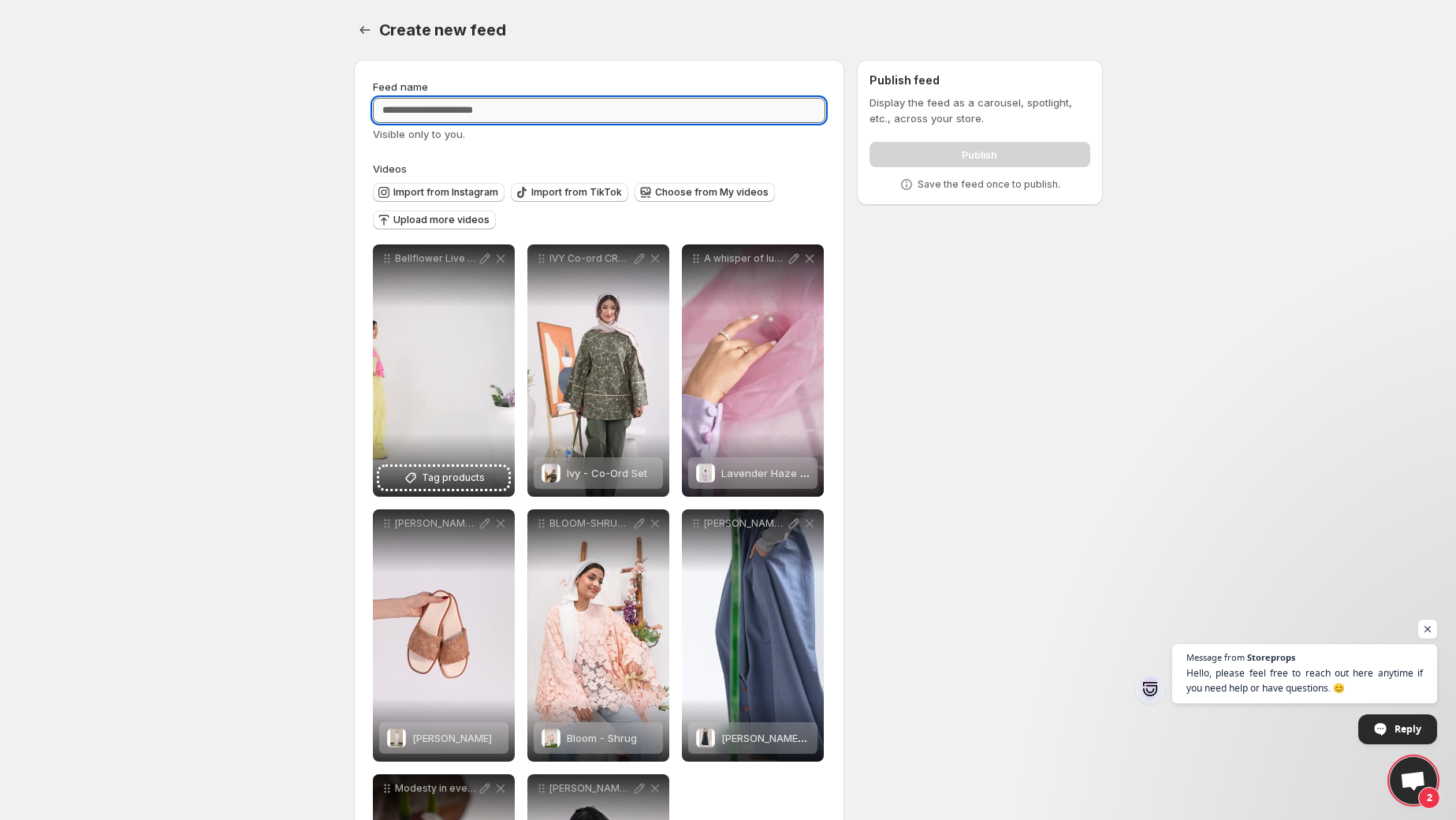
click at [553, 103] on input "Feed name" at bounding box center [599, 110] width 454 height 25
type input "**********"
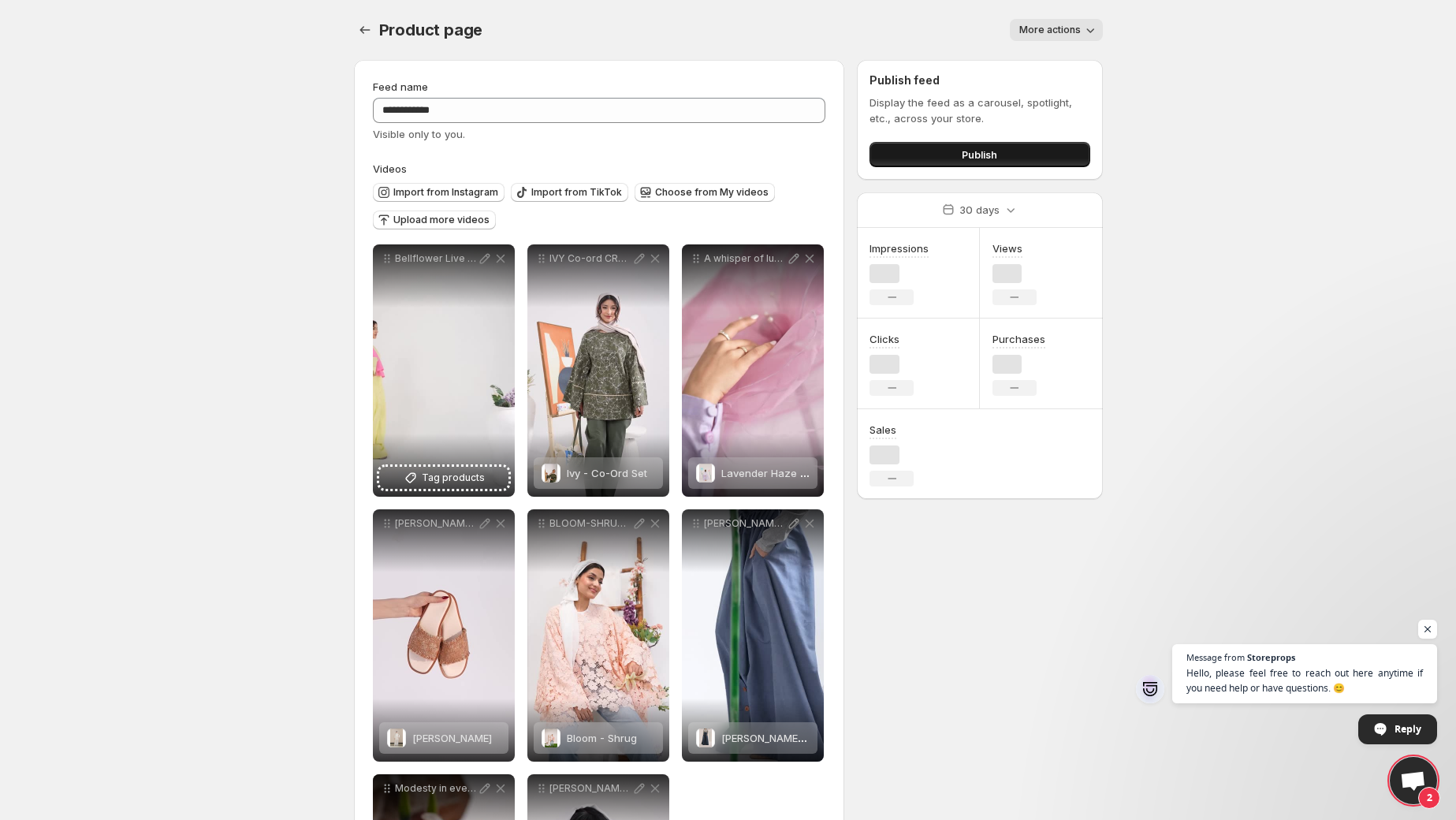
click at [954, 155] on button "Publish" at bounding box center [979, 155] width 220 height 25
click at [210, 130] on body "**********" at bounding box center [728, 410] width 1456 height 820
click at [988, 162] on span "Publish" at bounding box center [980, 154] width 35 height 16
